Goal: Use online tool/utility: Use online tool/utility

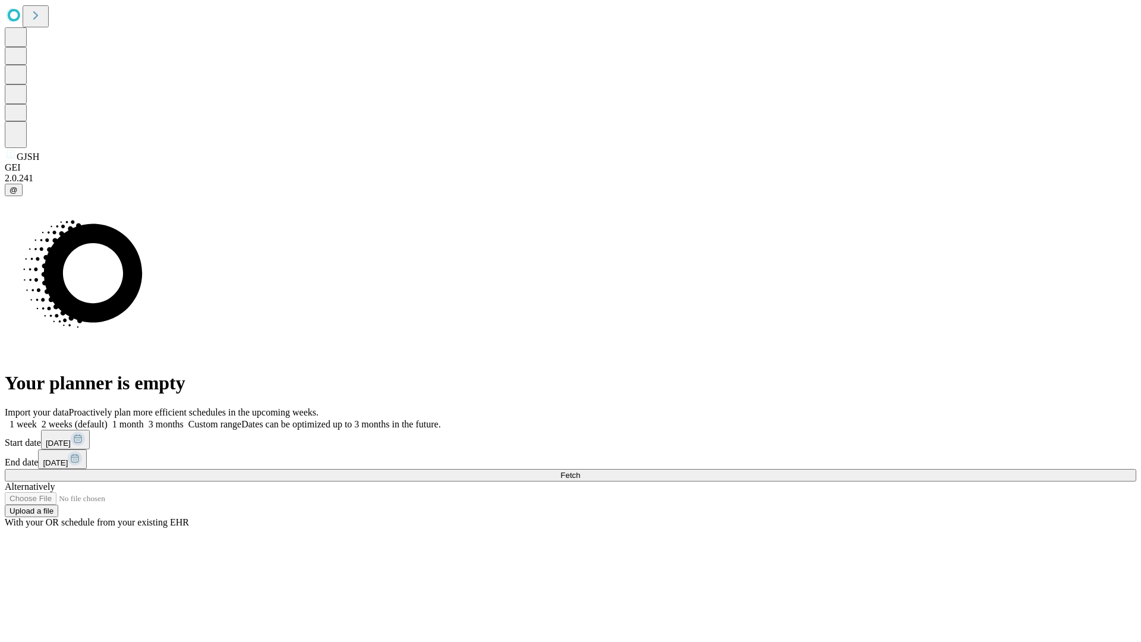
click at [580, 471] on span "Fetch" at bounding box center [570, 475] width 20 height 9
